Goal: Information Seeking & Learning: Find specific page/section

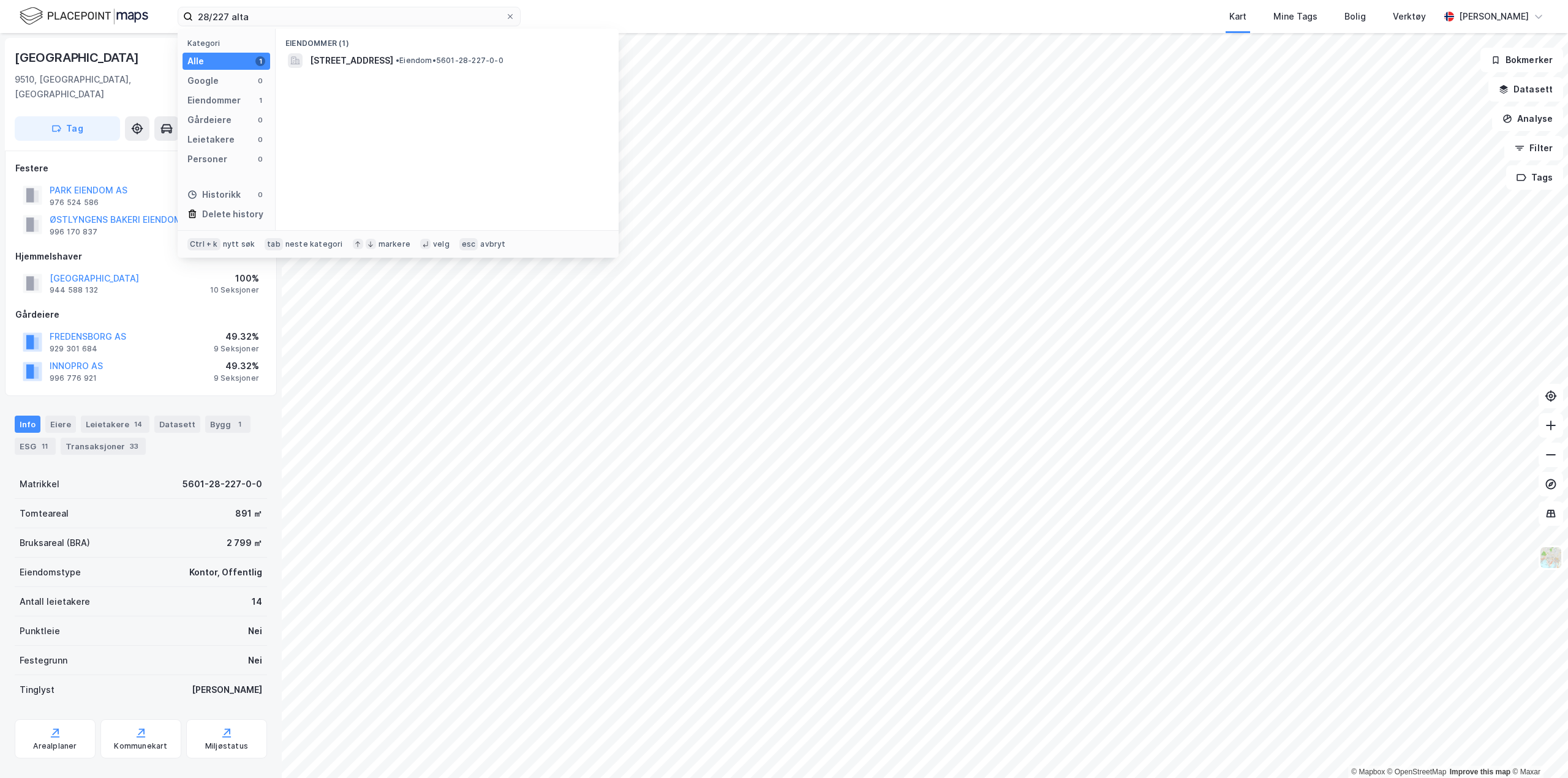
click at [398, 21] on input "28/227 alta" at bounding box center [349, 16] width 312 height 18
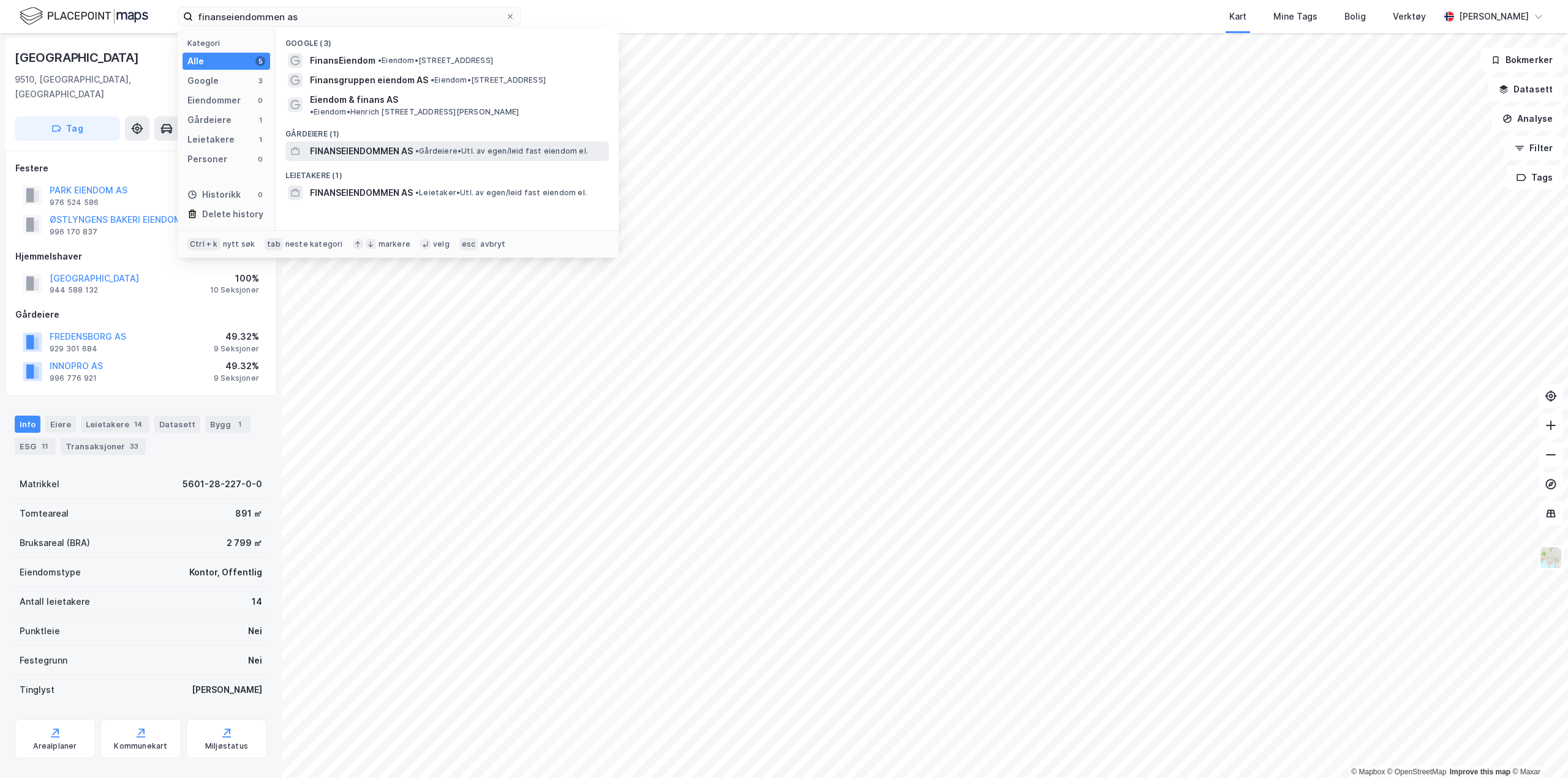
type input "finanseiendommen as"
click at [479, 146] on span "• Gårdeiere • Utl. av egen/leid fast eiendom el." at bounding box center [501, 151] width 173 height 10
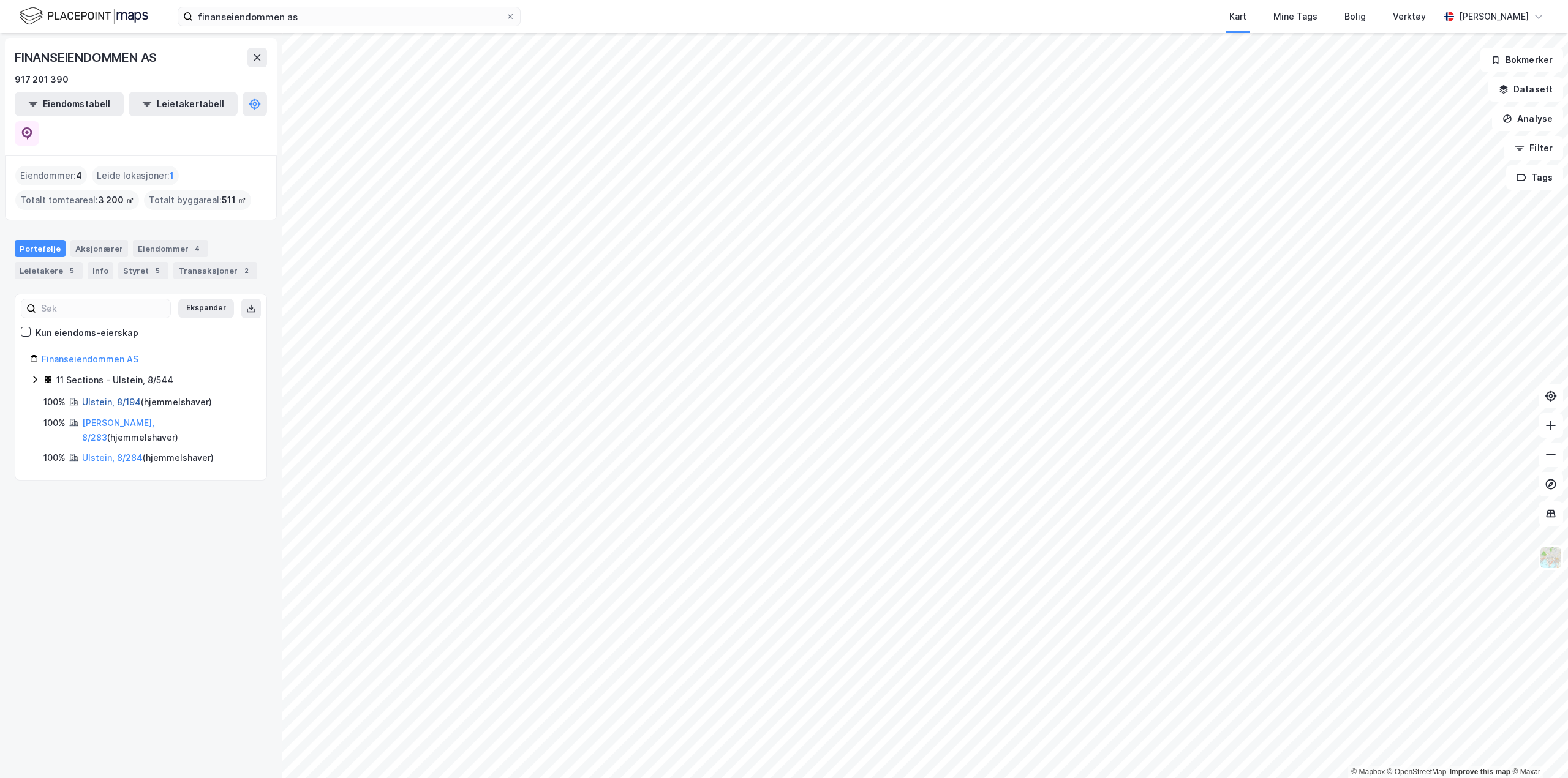
click at [115, 397] on link "Ulstein, 8/194" at bounding box center [111, 402] width 59 height 10
